Goal: Information Seeking & Learning: Compare options

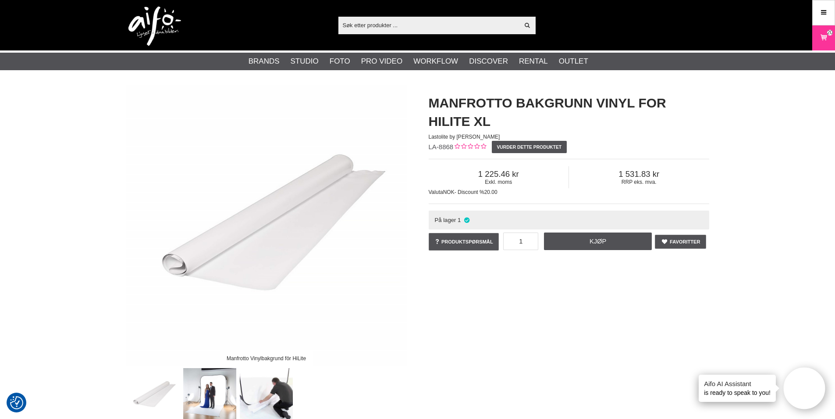
click at [360, 24] on input "text" at bounding box center [428, 24] width 181 height 13
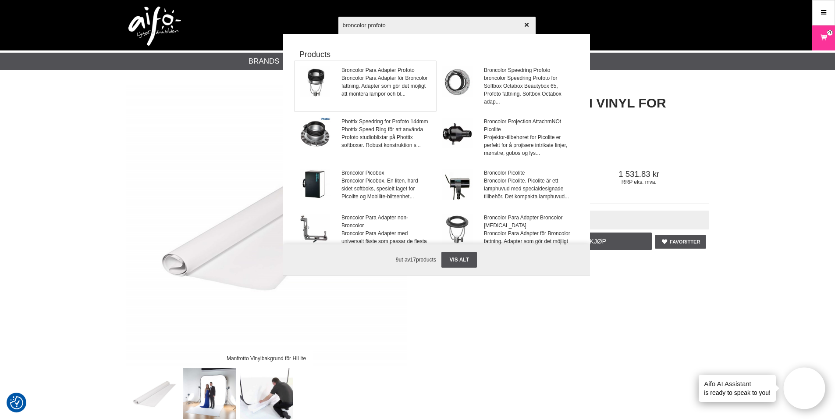
type input "broncolor profoto"
click at [369, 70] on span "Broncolor Para Adapter Profoto" at bounding box center [386, 70] width 89 height 8
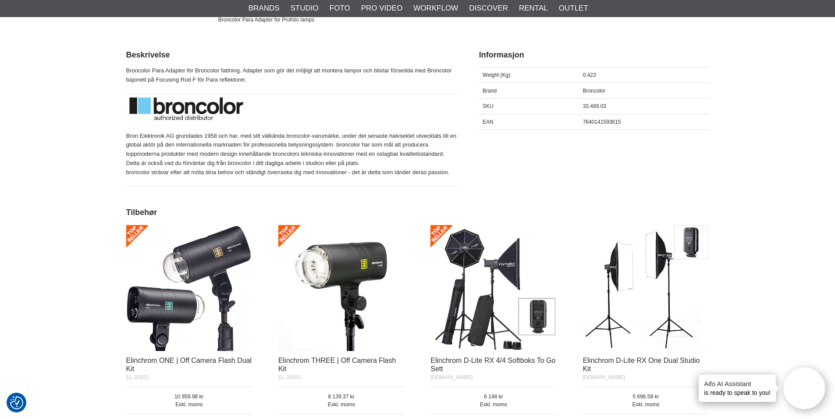
scroll to position [351, 0]
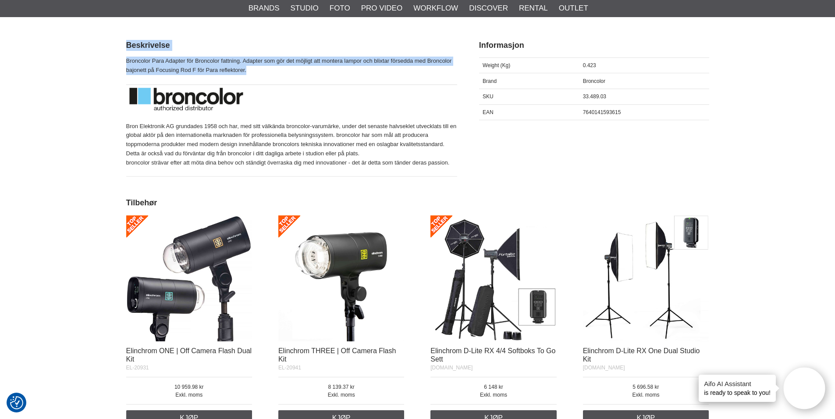
drag, startPoint x: 262, startPoint y: 67, endPoint x: 122, endPoint y: 63, distance: 139.9
click at [122, 63] on section "Broncolor Para Adapter for Profoto lamps Broncolor Para Adapter Profoto Leasing…" at bounding box center [418, 362] width 596 height 1251
copy div "Beskrivelse Broncolor Para Adapter för Broncolor fattning. Adapter som gör det …"
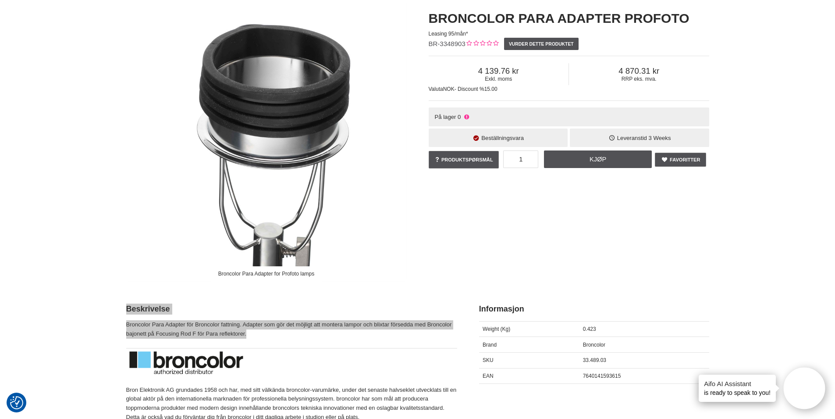
scroll to position [0, 0]
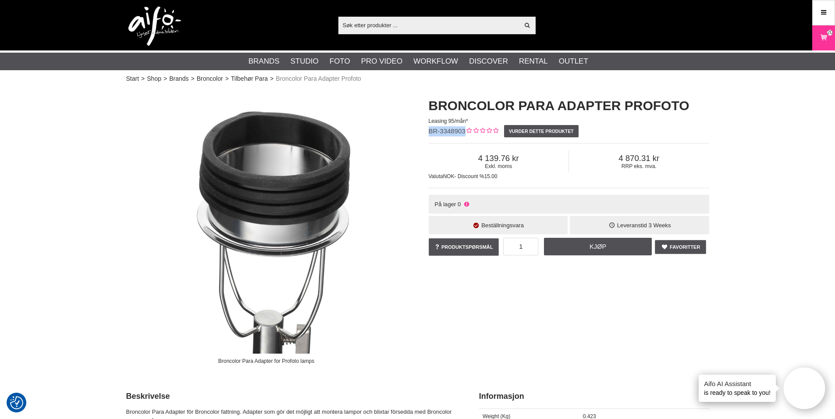
drag, startPoint x: 430, startPoint y: 133, endPoint x: 464, endPoint y: 128, distance: 34.5
click at [464, 128] on span "BR-3348903" at bounding box center [447, 130] width 37 height 7
copy span "BR-3348903"
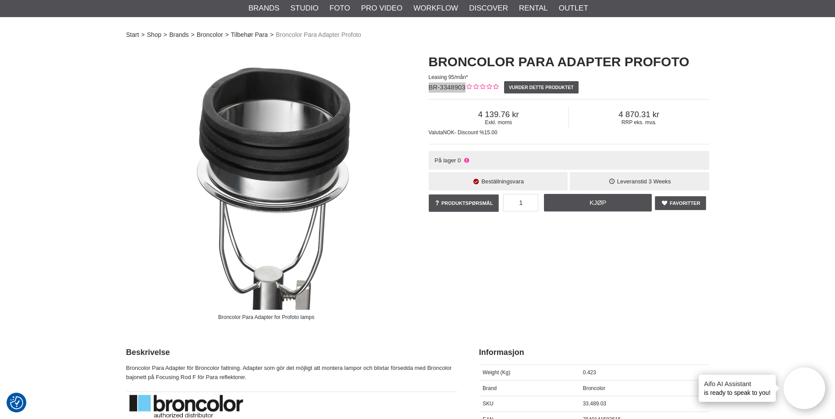
scroll to position [88, 0]
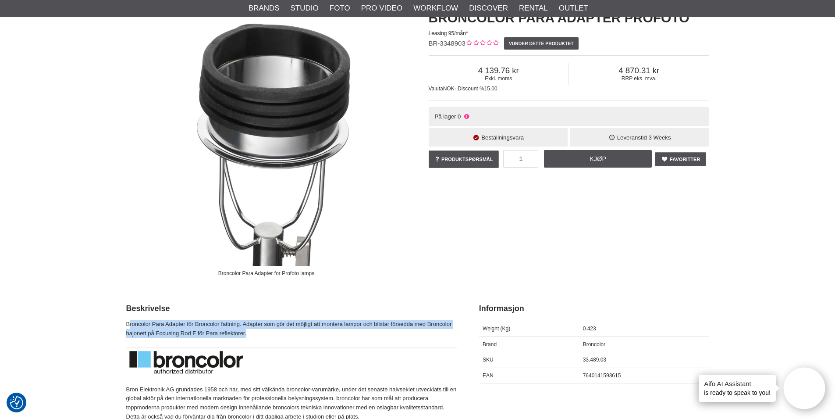
drag, startPoint x: 128, startPoint y: 322, endPoint x: 255, endPoint y: 331, distance: 127.5
click at [255, 331] on p "Broncolor Para Adapter för Broncolor fattning. Adapter som gör det möjligt att …" at bounding box center [291, 329] width 331 height 18
click at [137, 327] on p "Broncolor Para Adapter för Broncolor fattning. Adapter som gör det möjligt att …" at bounding box center [291, 329] width 331 height 18
drag, startPoint x: 125, startPoint y: 324, endPoint x: 243, endPoint y: 334, distance: 118.4
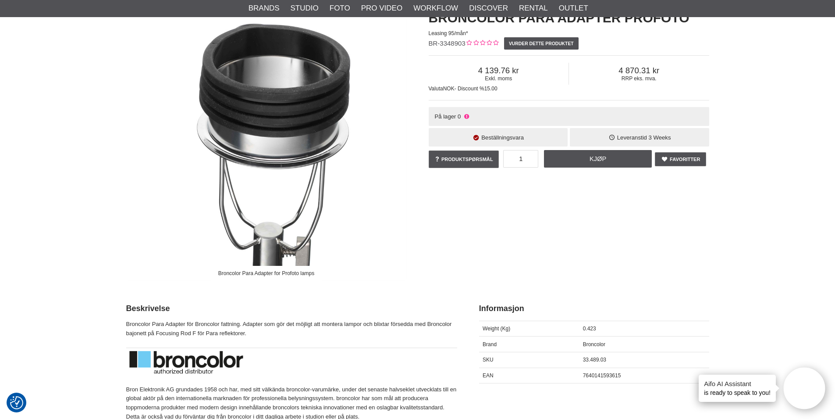
click at [254, 334] on p "Broncolor Para Adapter för Broncolor fattning. Adapter som gör det möjligt att …" at bounding box center [291, 329] width 331 height 18
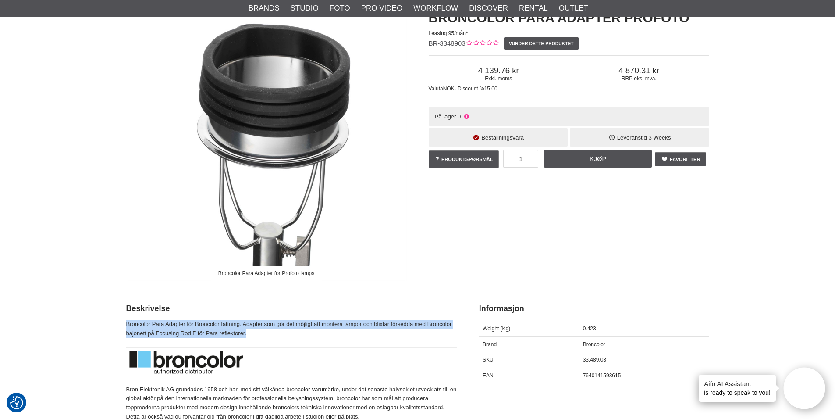
drag, startPoint x: 254, startPoint y: 334, endPoint x: 128, endPoint y: 324, distance: 126.6
click at [128, 324] on p "Broncolor Para Adapter för Broncolor fattning. Adapter som gör det möjligt att …" at bounding box center [291, 329] width 331 height 18
copy p "Broncolor Para Adapter för Broncolor fattning. Adapter som gör det möjligt att …"
